Goal: Task Accomplishment & Management: Use online tool/utility

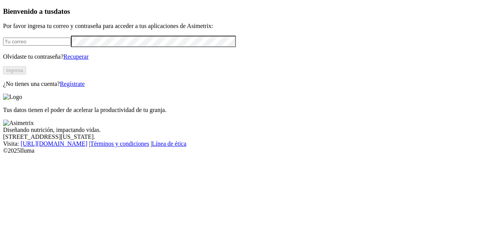
type input "[EMAIL_ADDRESS][PERSON_NAME][DOMAIN_NAME]"
click at [26, 74] on button "Ingresa" at bounding box center [14, 70] width 23 height 8
